Goal: Book appointment/travel/reservation

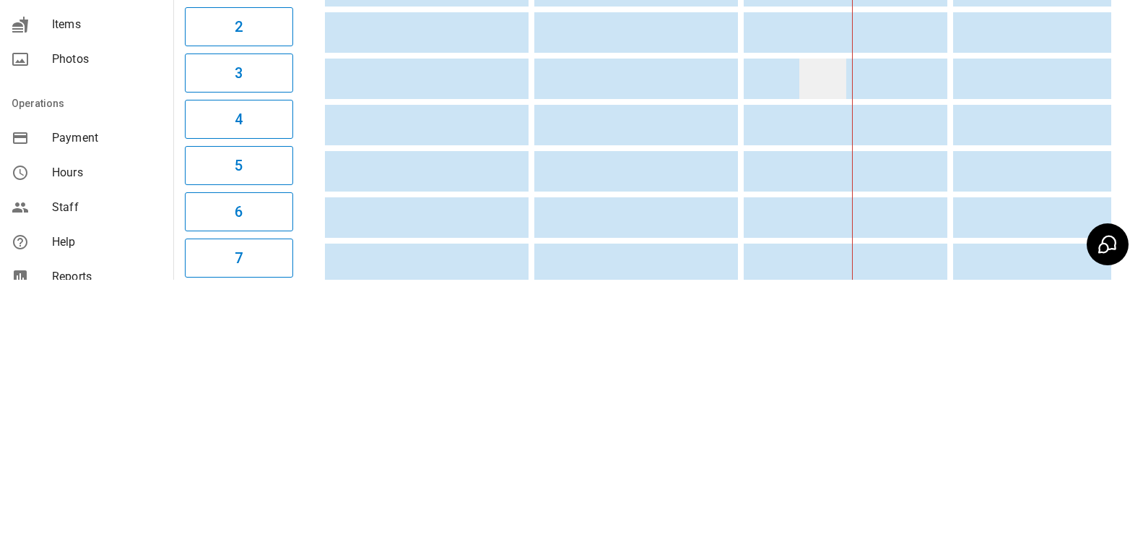
scroll to position [0, 419]
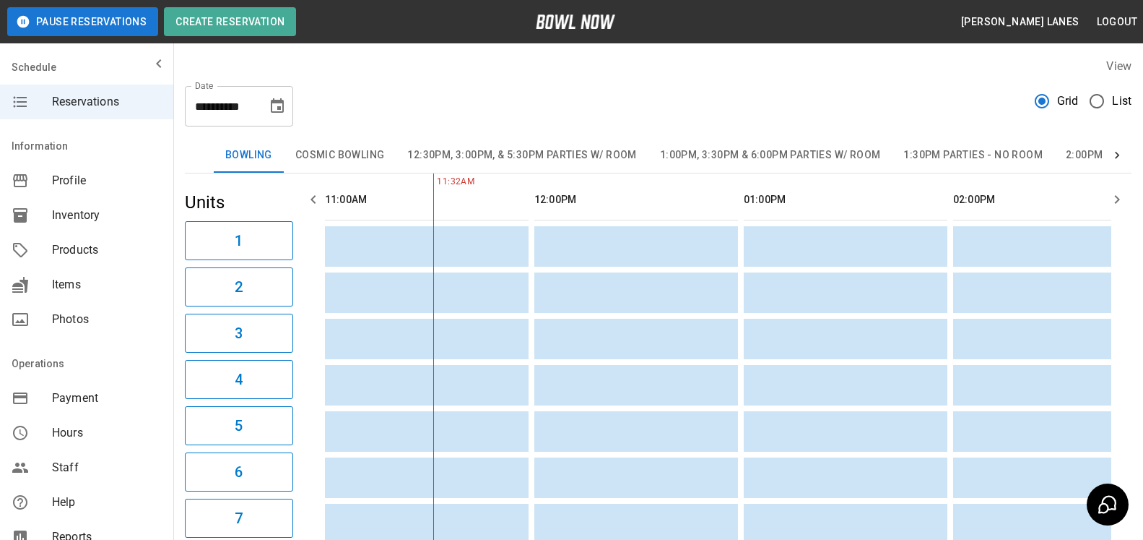
click at [1114, 100] on span "List" at bounding box center [1122, 100] width 20 height 17
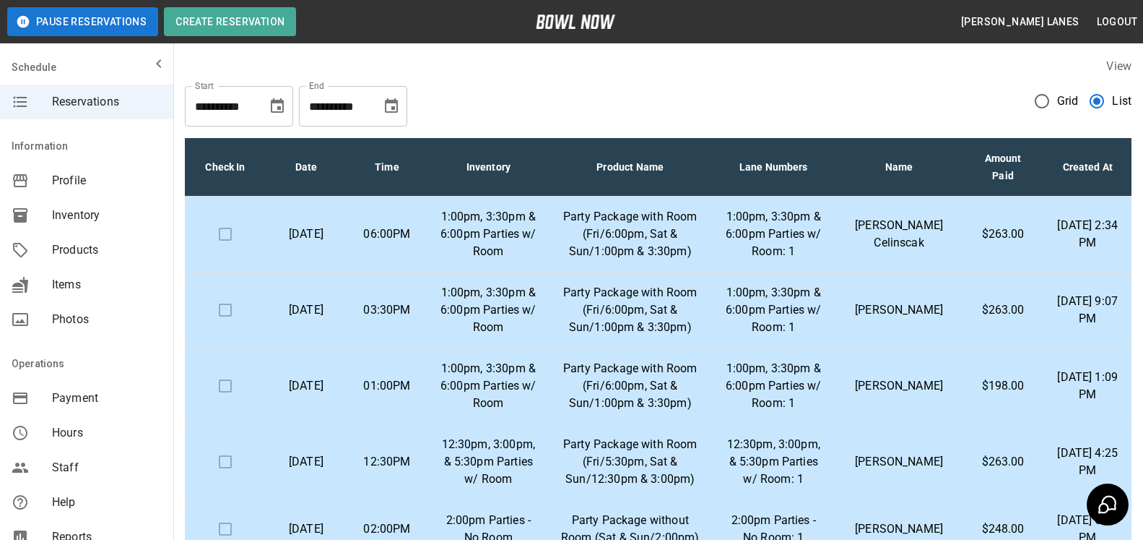
click at [397, 105] on icon "Choose date, selected date is Oct 30, 2025" at bounding box center [391, 105] width 13 height 14
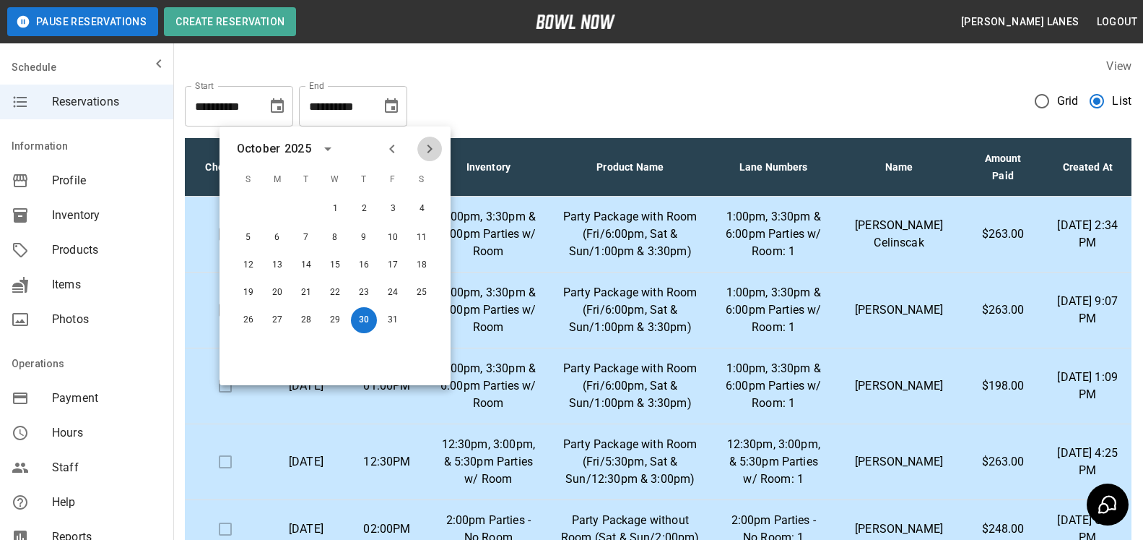
click at [437, 146] on icon "Next month" at bounding box center [429, 148] width 17 height 17
click at [402, 269] on button "19" at bounding box center [393, 264] width 26 height 26
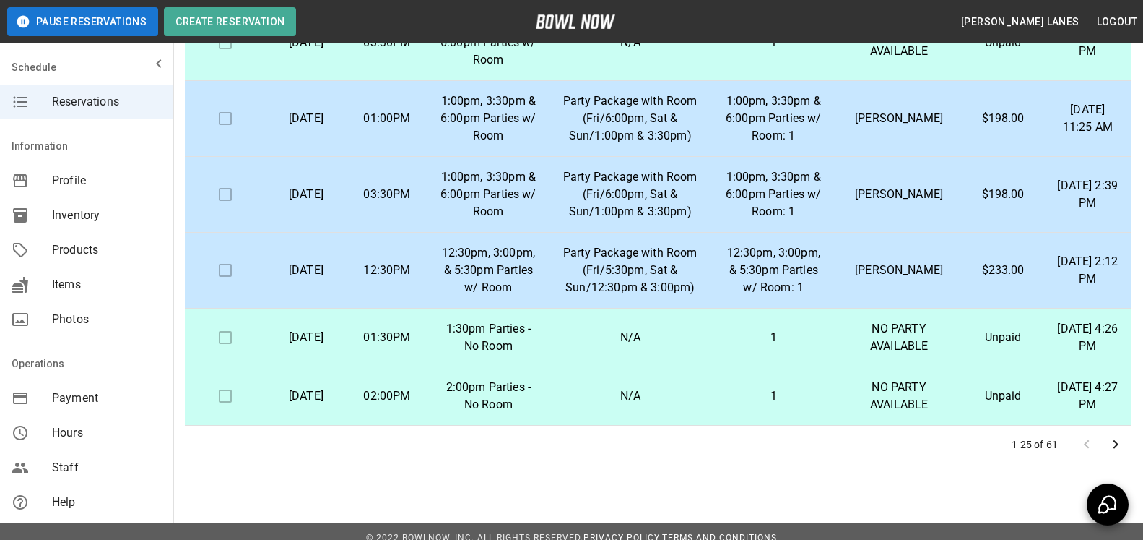
scroll to position [260, 0]
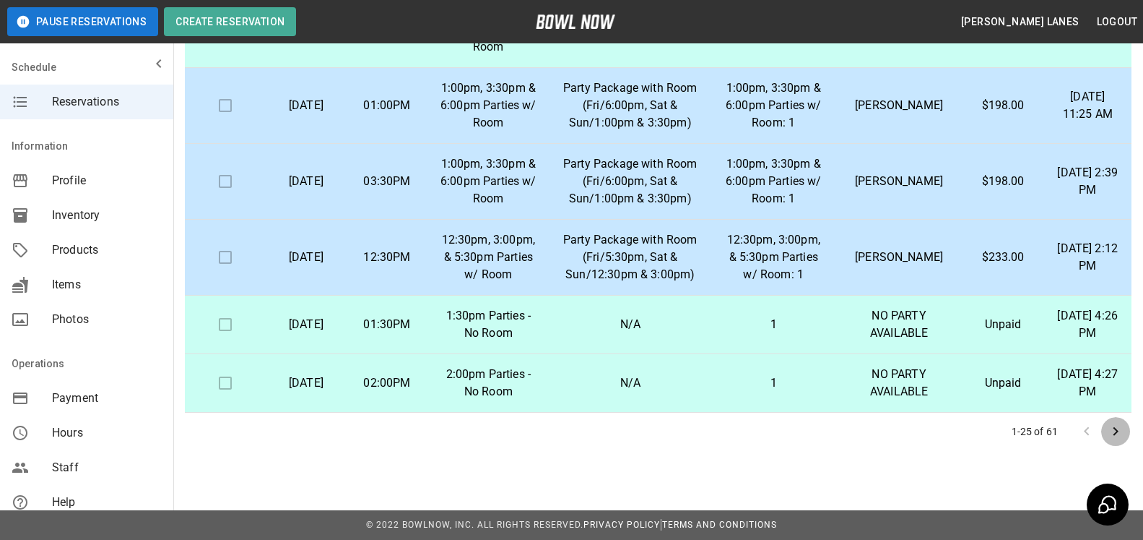
click at [1118, 433] on icon "Go to next page" at bounding box center [1115, 431] width 17 height 17
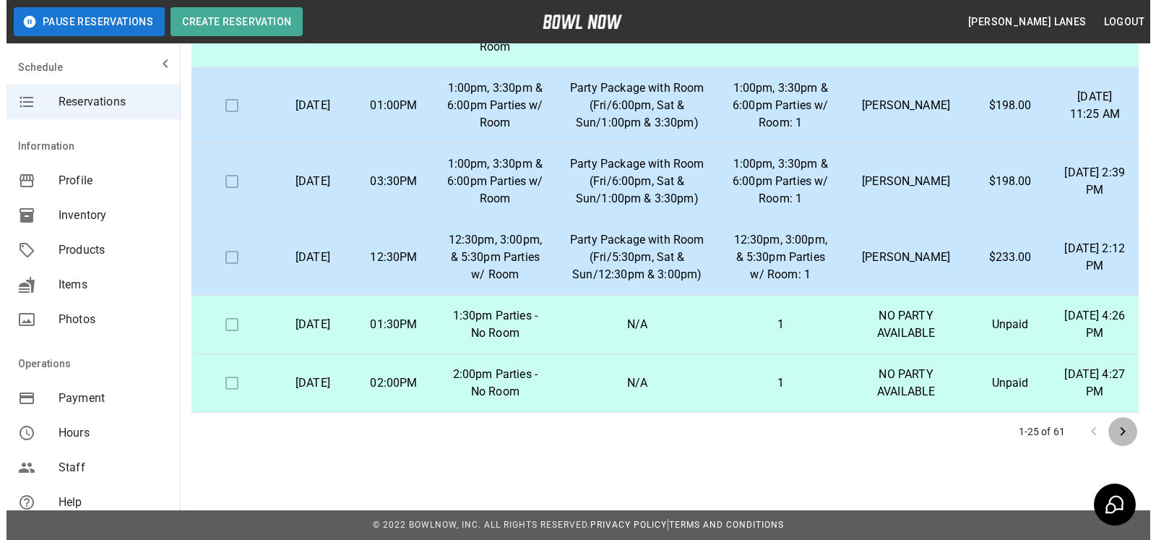
scroll to position [1316, 0]
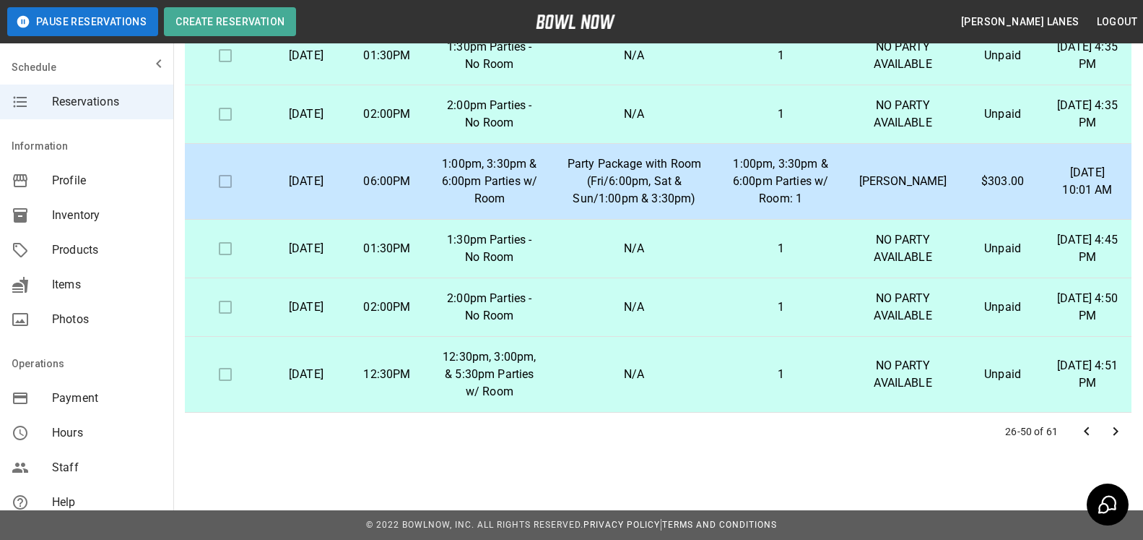
click at [698, 170] on p "Party Package with Room (Fri/6:00pm, Sat & Sun/1:00pm & 3:30pm)" at bounding box center [634, 181] width 142 height 52
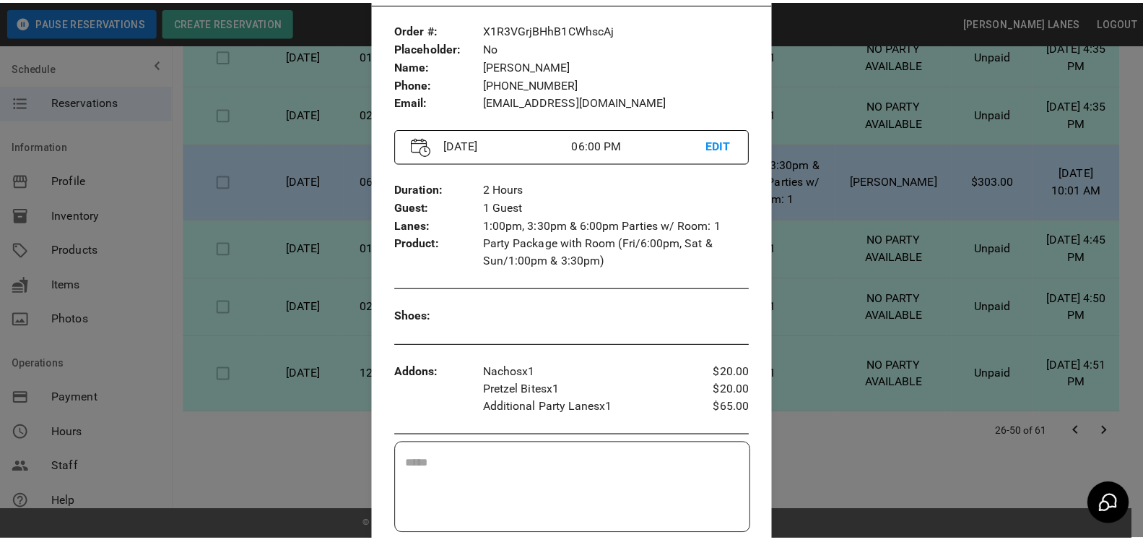
scroll to position [0, 0]
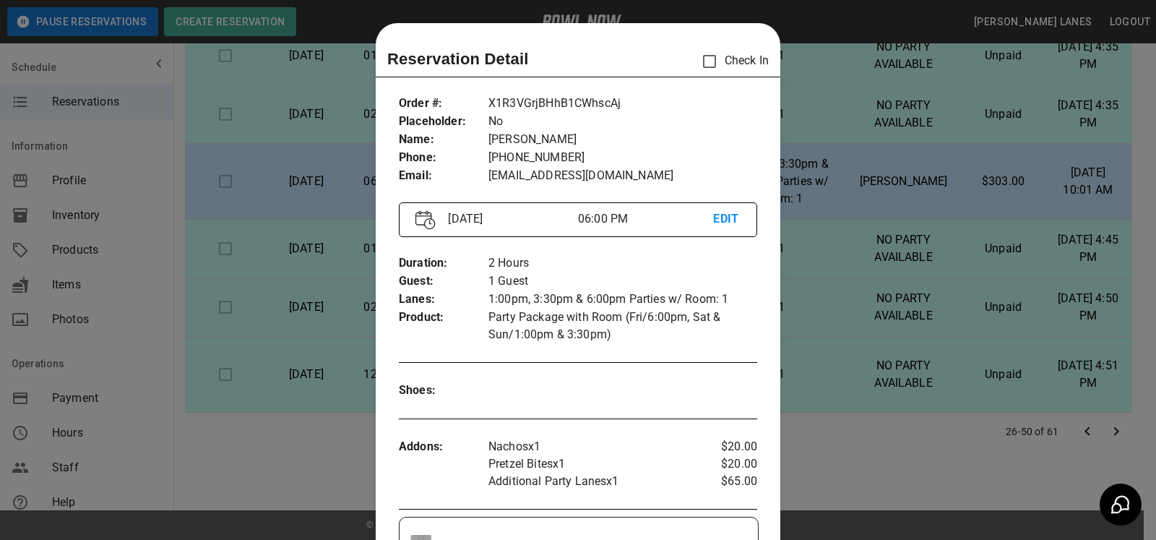
click at [900, 183] on div at bounding box center [578, 270] width 1156 height 540
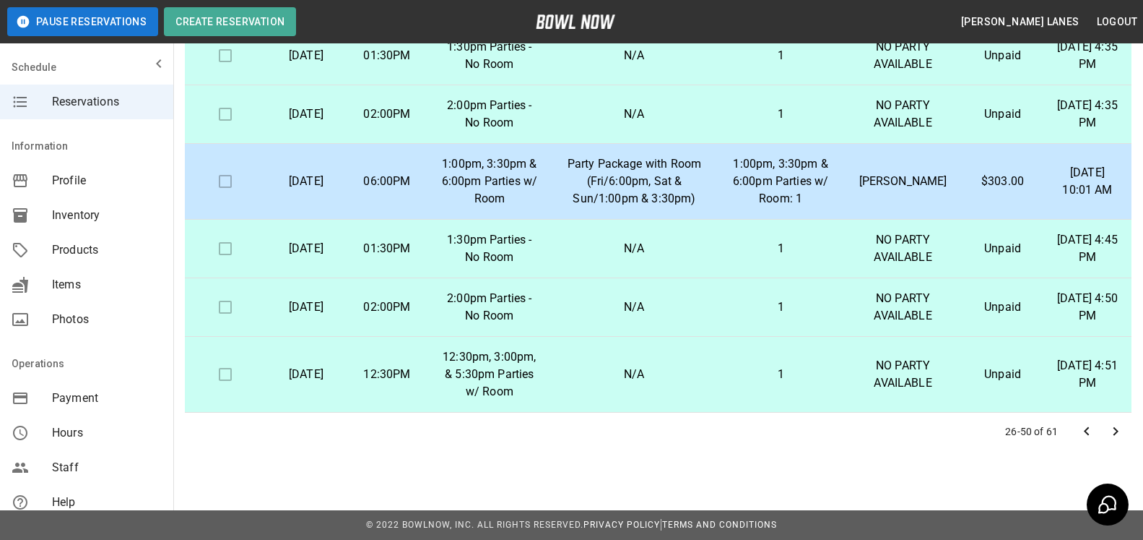
click at [1081, 428] on icon "Go to previous page" at bounding box center [1086, 431] width 17 height 17
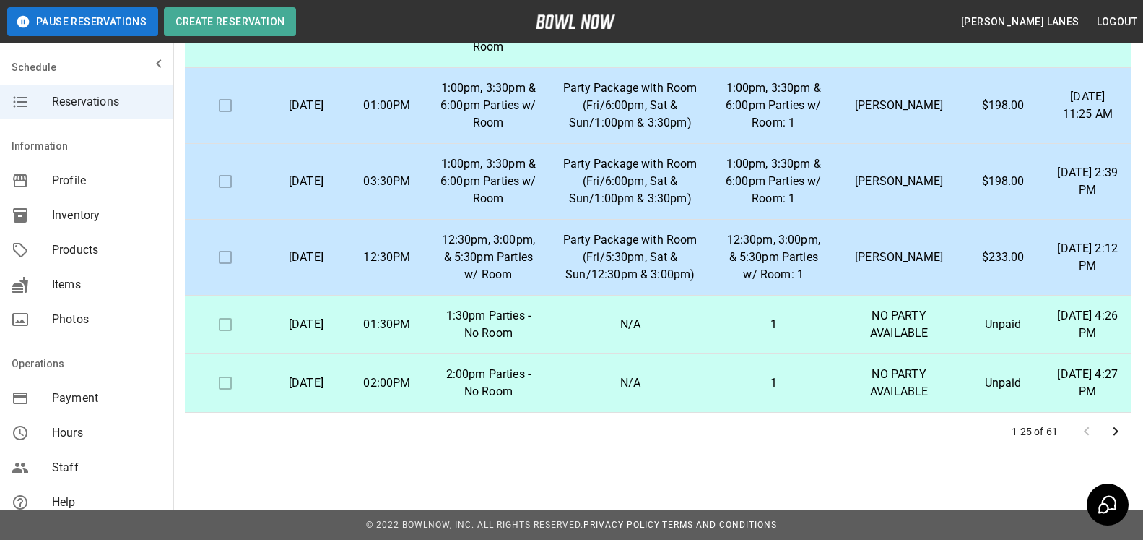
click at [1081, 428] on div at bounding box center [1102, 431] width 58 height 29
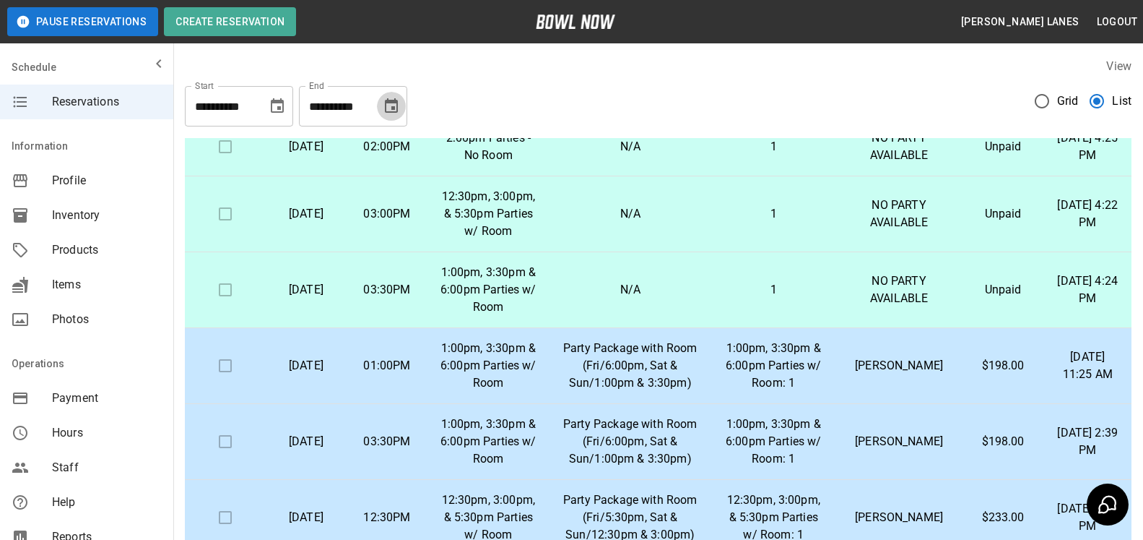
click at [389, 99] on icon "Choose date, selected date is Dec 19, 2025" at bounding box center [391, 105] width 13 height 14
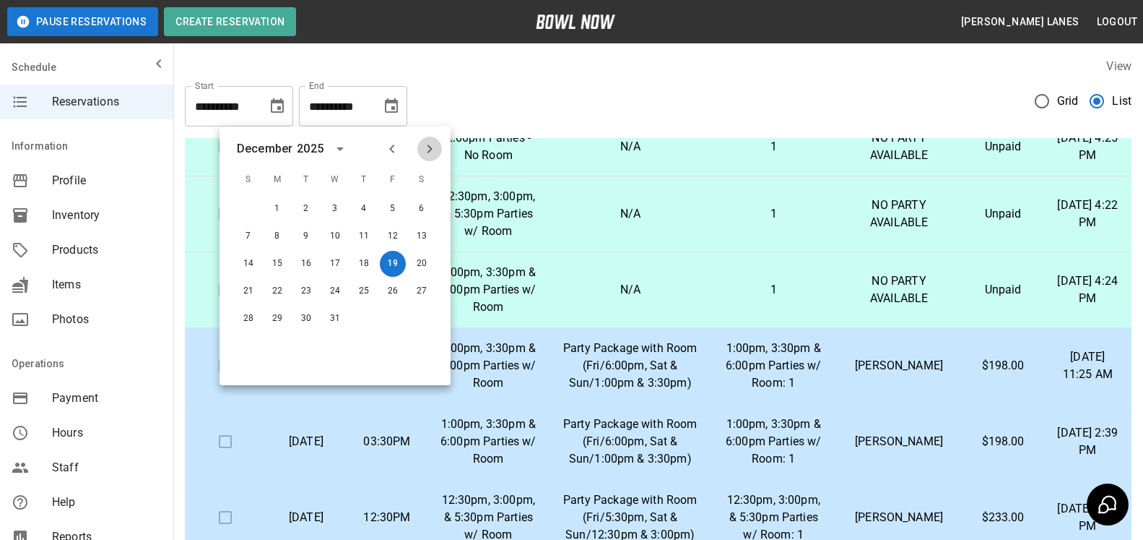
click at [438, 151] on icon "Next month" at bounding box center [429, 148] width 17 height 17
click at [372, 326] on button "30" at bounding box center [364, 319] width 26 height 26
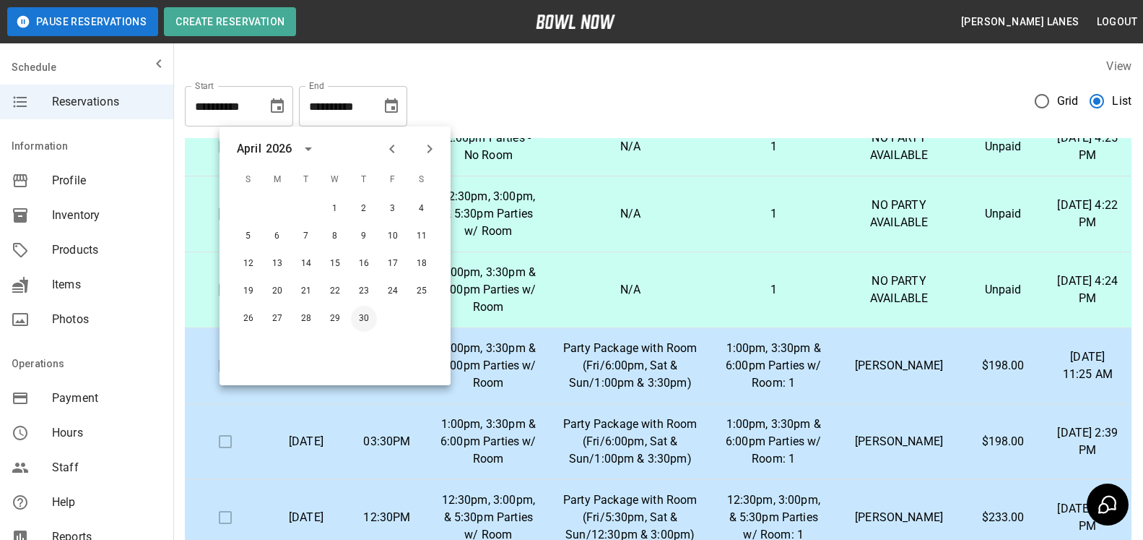
type input "**********"
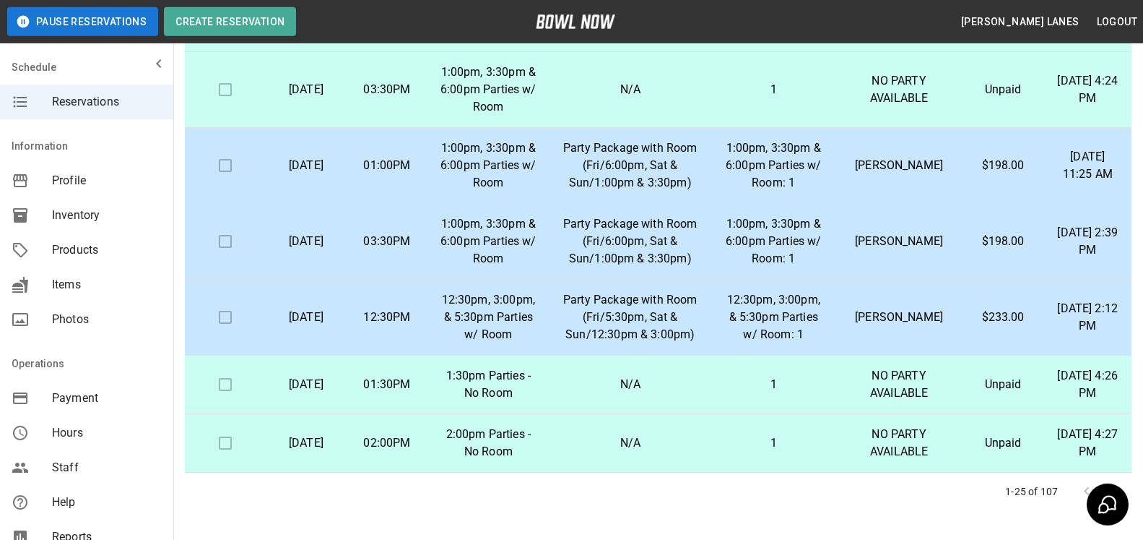
scroll to position [260, 0]
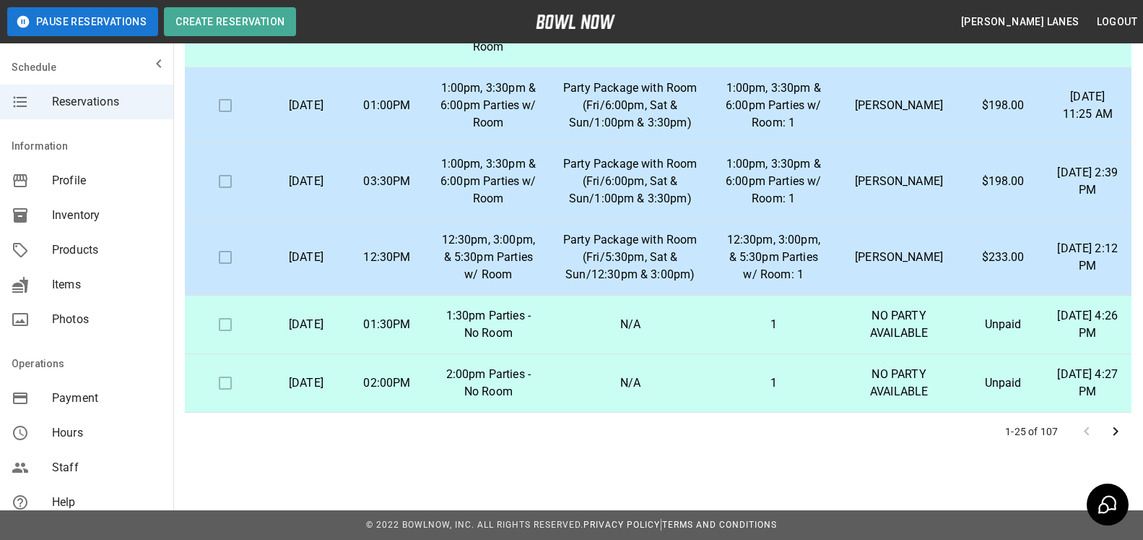
click at [1117, 432] on icon "Go to next page" at bounding box center [1116, 431] width 5 height 9
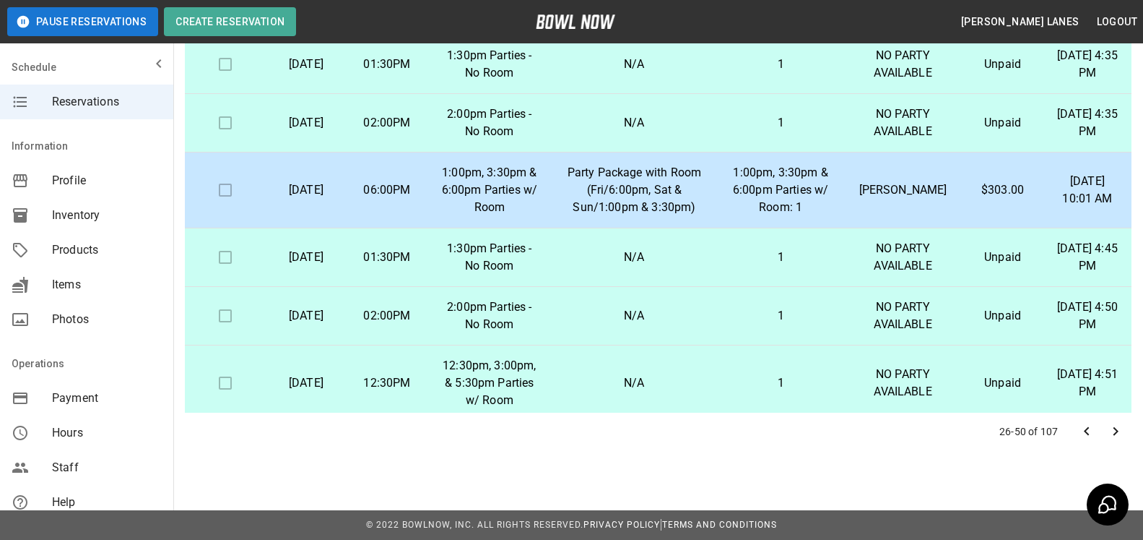
scroll to position [1242, 0]
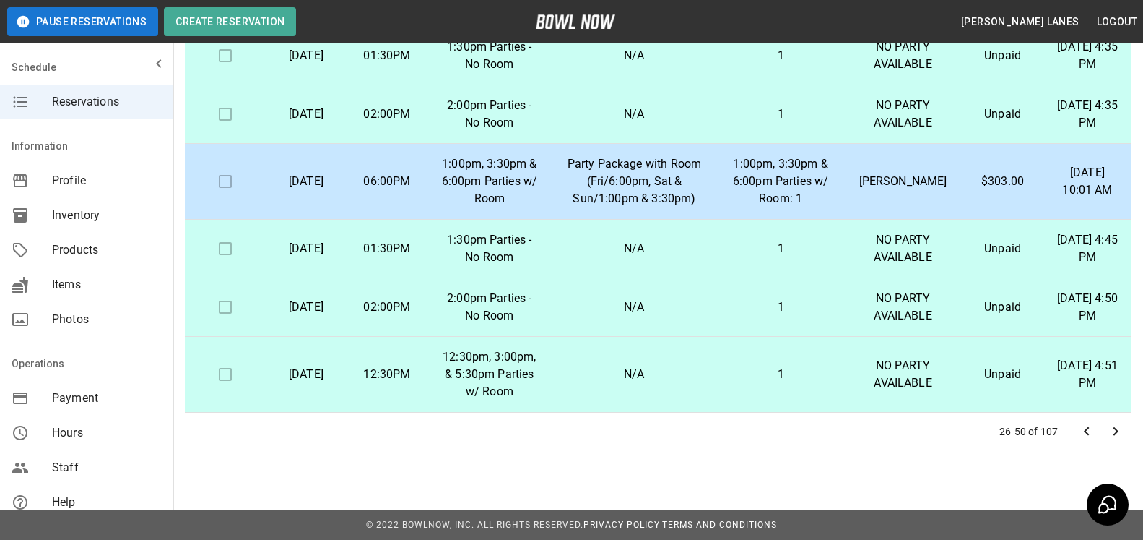
click at [915, 220] on td "[PERSON_NAME]" at bounding box center [903, 182] width 118 height 76
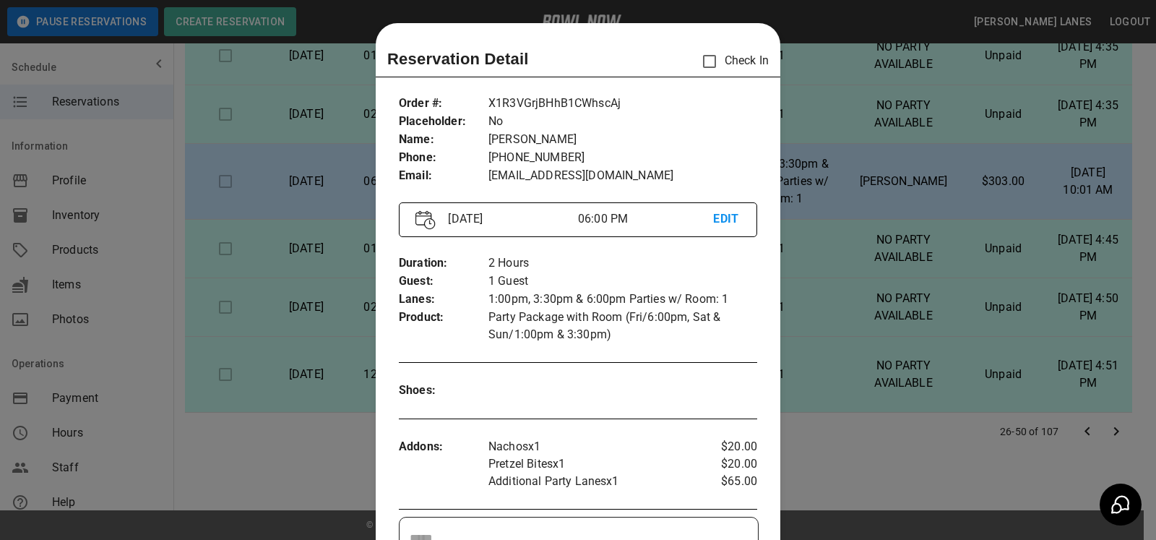
click at [907, 232] on div at bounding box center [578, 270] width 1156 height 540
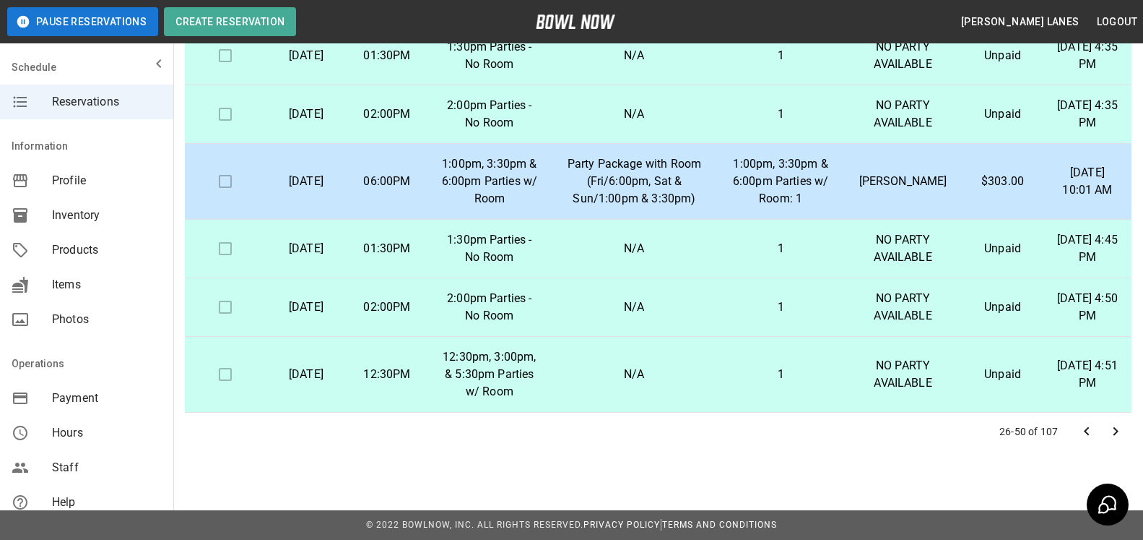
scroll to position [1316, 0]
click at [1117, 437] on icon "Go to next page" at bounding box center [1115, 431] width 17 height 17
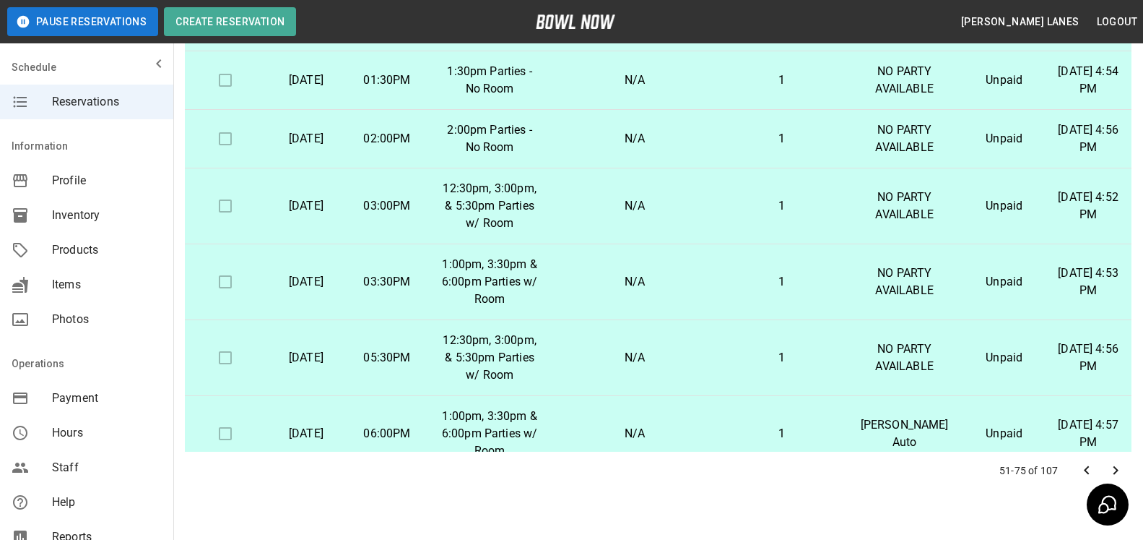
scroll to position [260, 0]
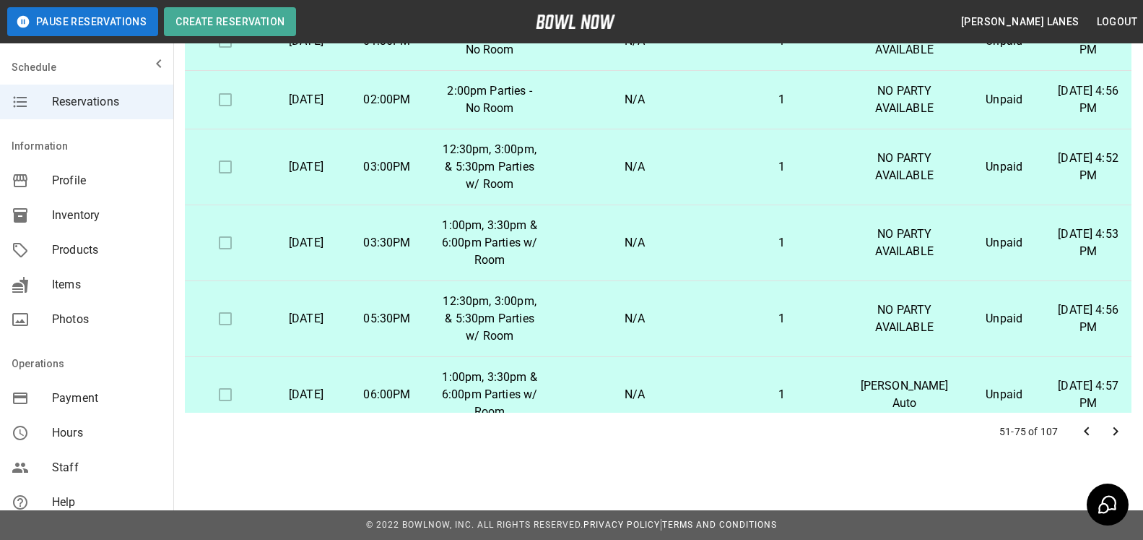
click at [1122, 429] on icon "Go to next page" at bounding box center [1115, 431] width 17 height 17
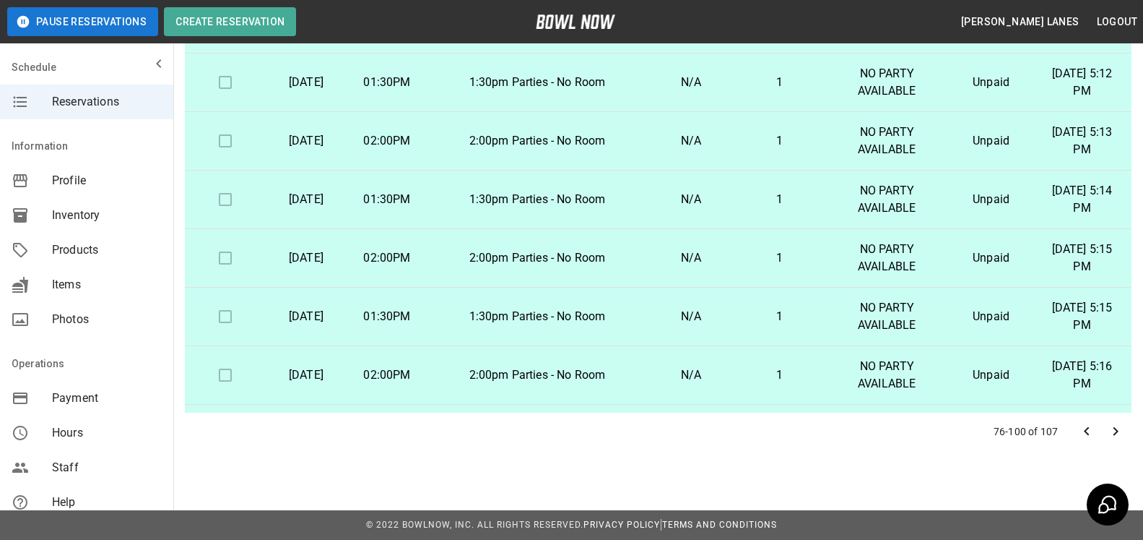
scroll to position [0, 0]
click at [1122, 425] on icon "Go to next page" at bounding box center [1115, 431] width 17 height 17
